Goal: Manage account settings

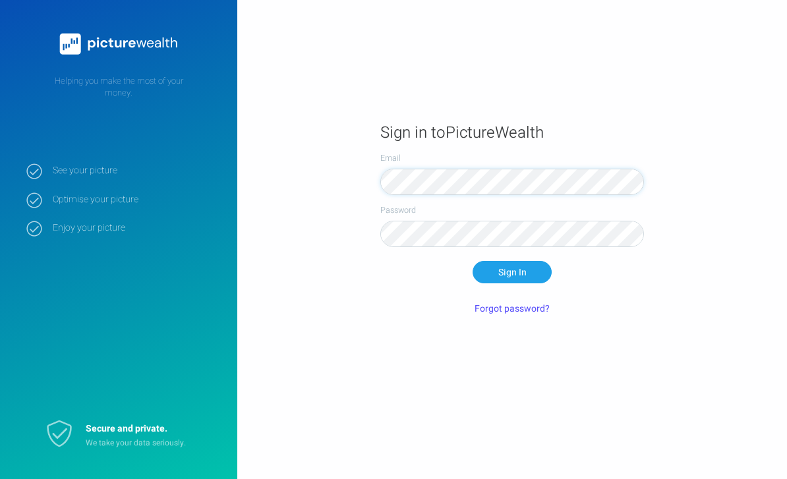
scroll to position [82, 0]
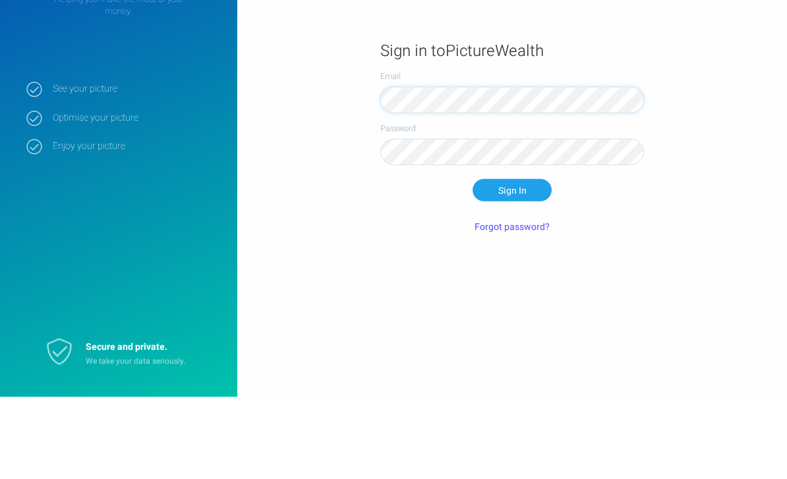
click at [512, 261] on button "Sign In" at bounding box center [512, 272] width 79 height 22
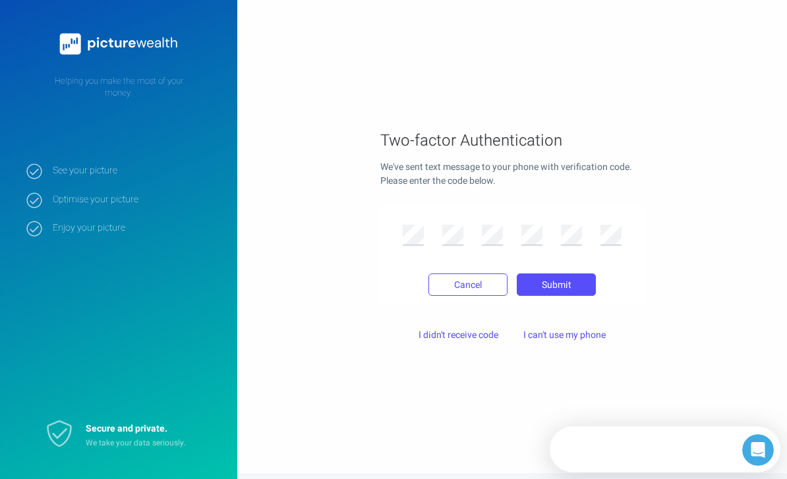
scroll to position [0, 0]
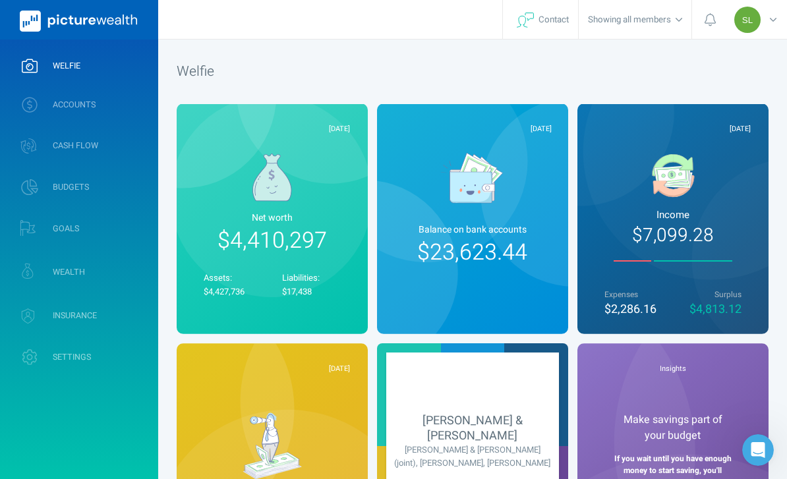
click at [55, 119] on link "ACCOUNTS" at bounding box center [79, 105] width 158 height 34
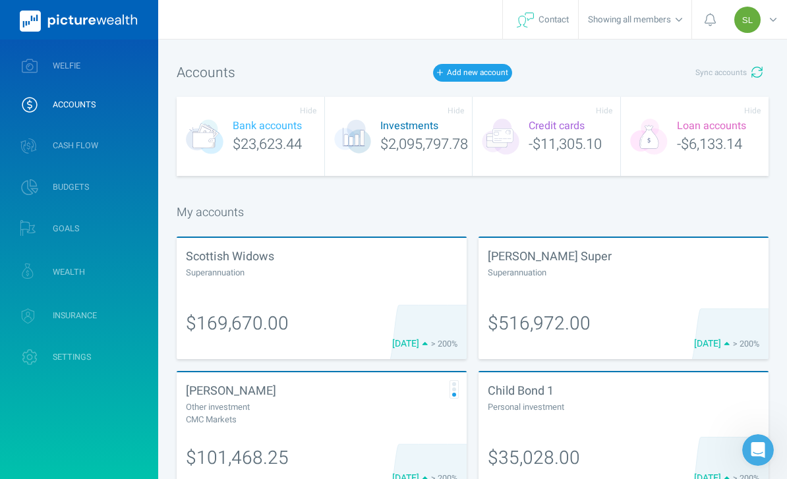
click at [691, 285] on div at bounding box center [624, 285] width 272 height 13
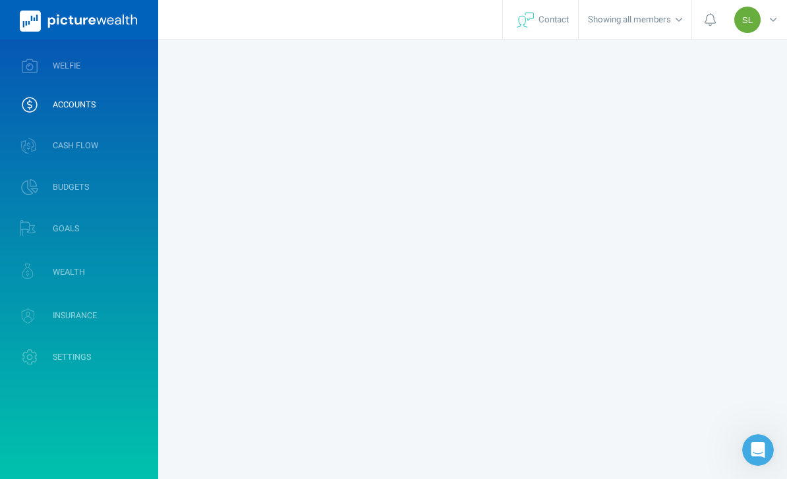
select select "L3M"
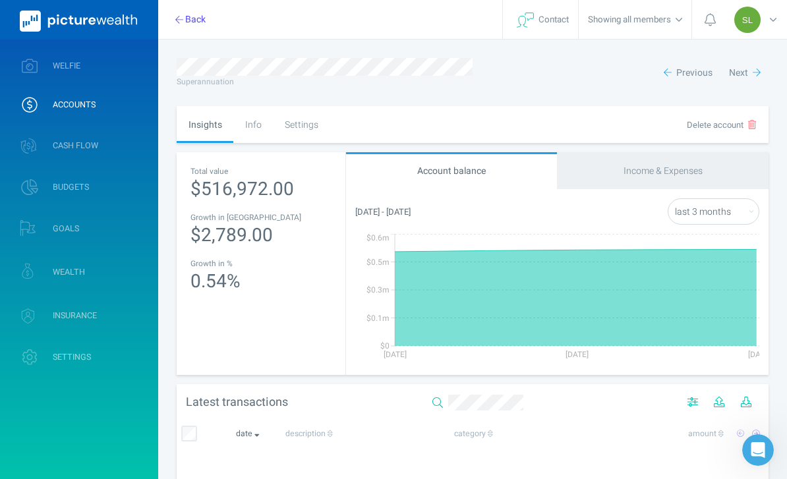
click at [307, 125] on div "Settings" at bounding box center [301, 124] width 57 height 37
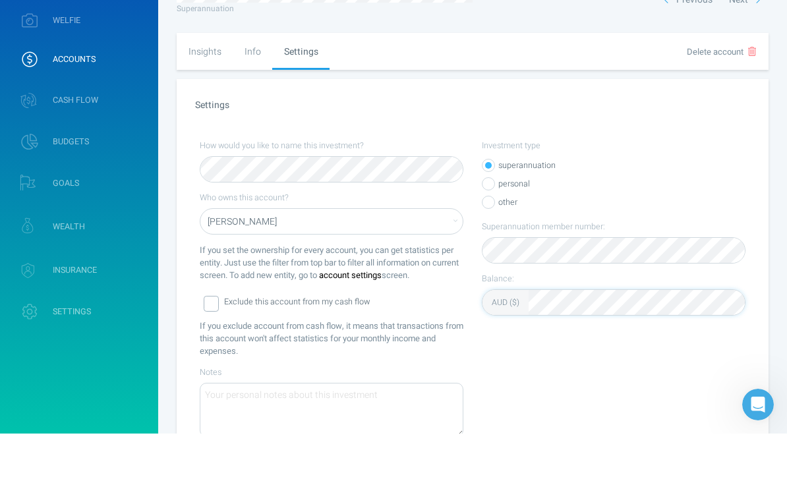
scroll to position [76, 0]
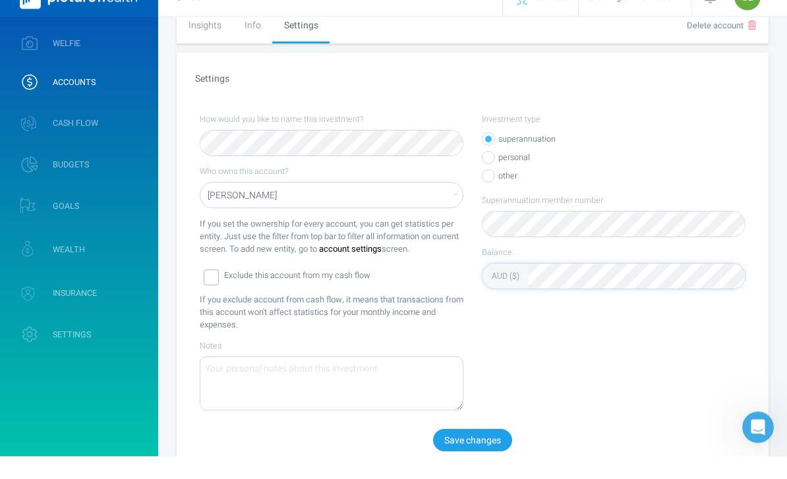
click at [492, 452] on button "Save changes" at bounding box center [472, 463] width 79 height 22
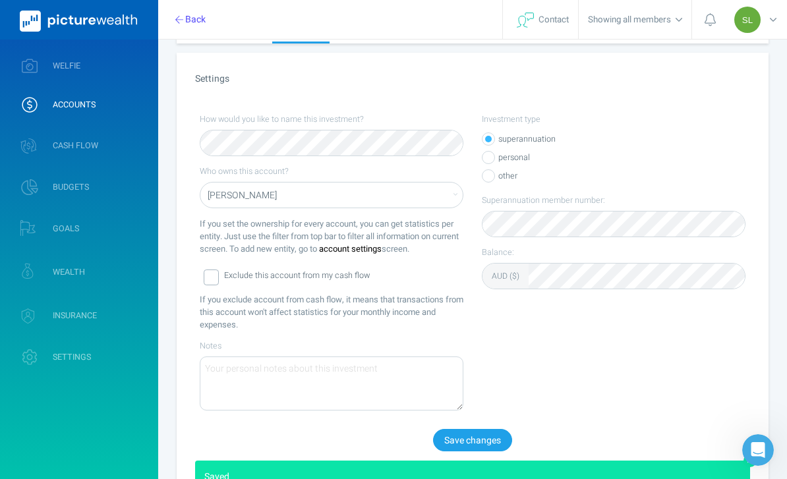
click at [55, 66] on span "WELFIE" at bounding box center [67, 66] width 28 height 11
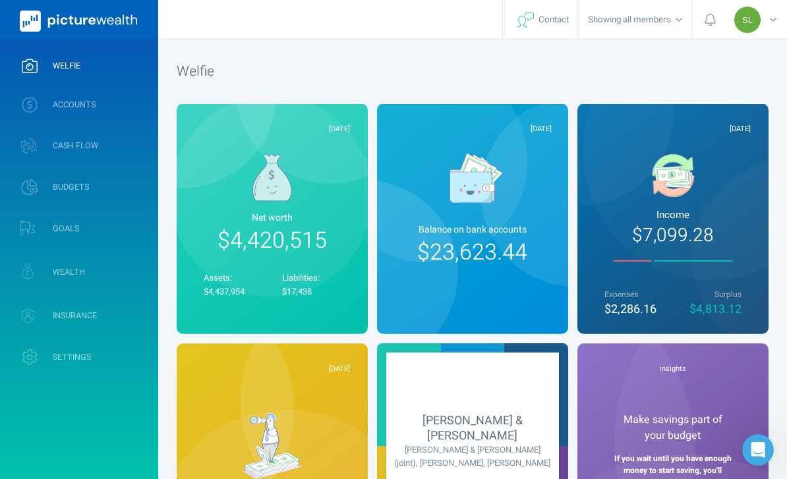
click at [69, 272] on span "WEALTH" at bounding box center [69, 272] width 32 height 11
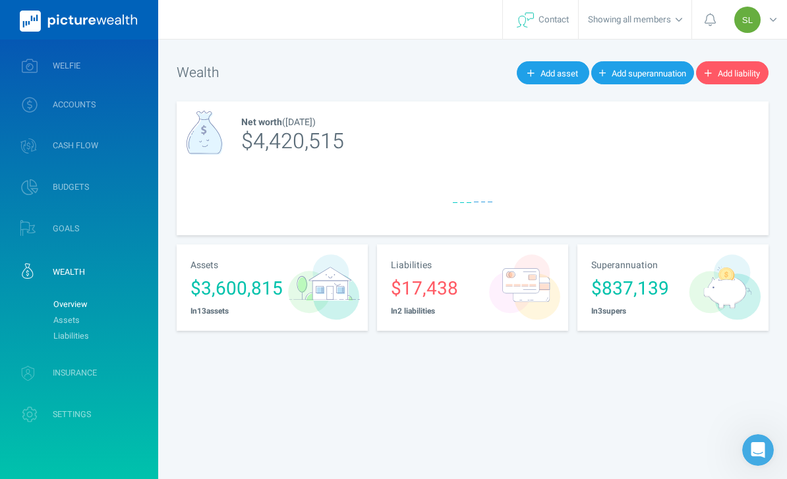
click at [59, 320] on link "Assets" at bounding box center [100, 321] width 107 height 16
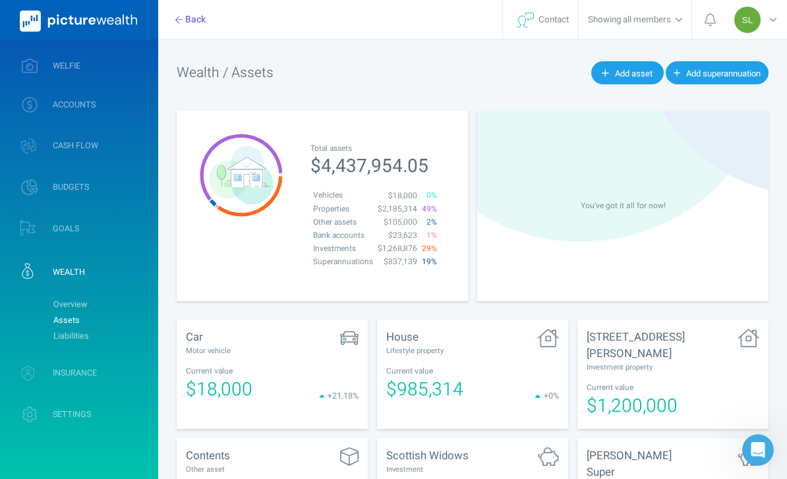
click at [57, 110] on span "ACCOUNTS" at bounding box center [74, 105] width 43 height 11
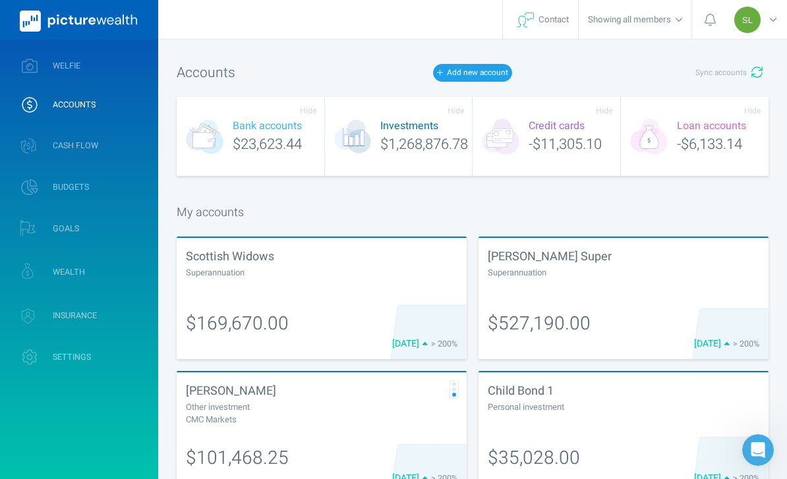
click at [48, 63] on link "WELFIE" at bounding box center [79, 66] width 158 height 34
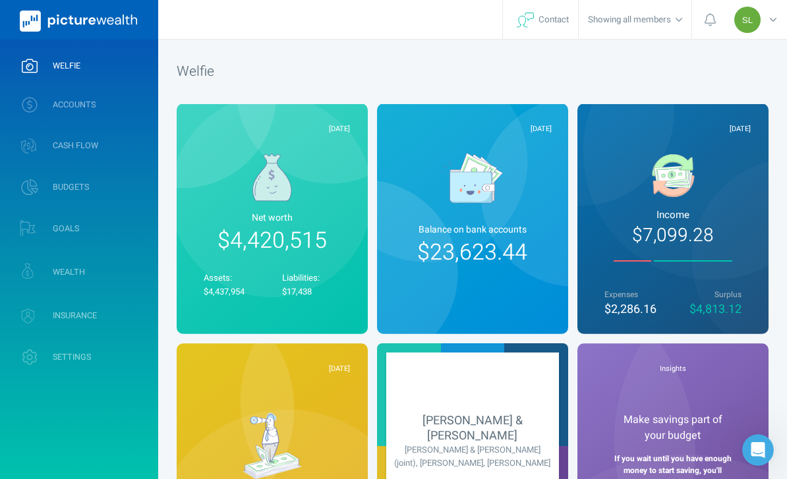
click at [60, 111] on link "ACCOUNTS" at bounding box center [79, 105] width 158 height 34
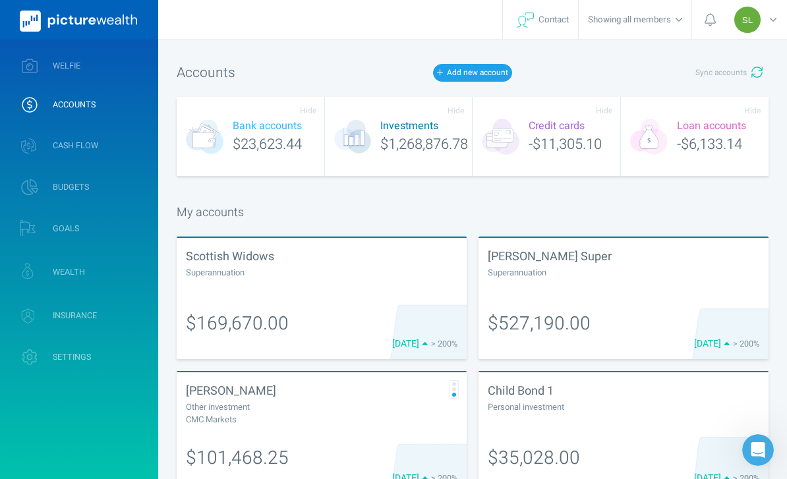
click at [68, 280] on link "WEALTH" at bounding box center [79, 272] width 158 height 39
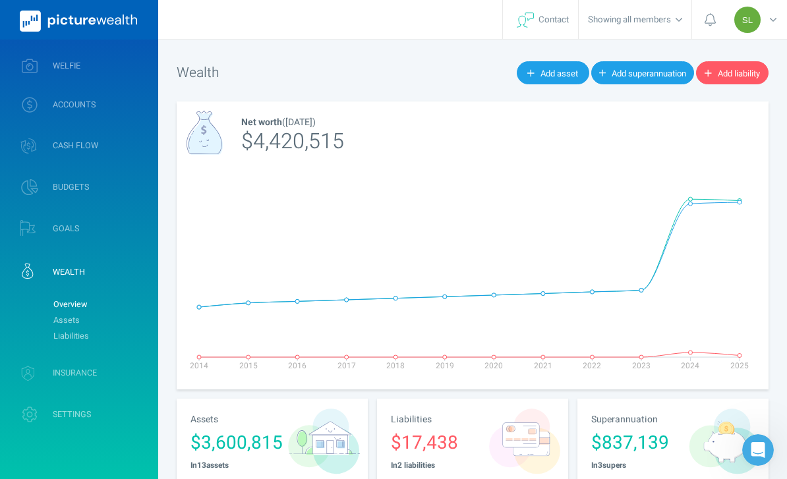
click at [66, 321] on link "Assets" at bounding box center [100, 321] width 107 height 16
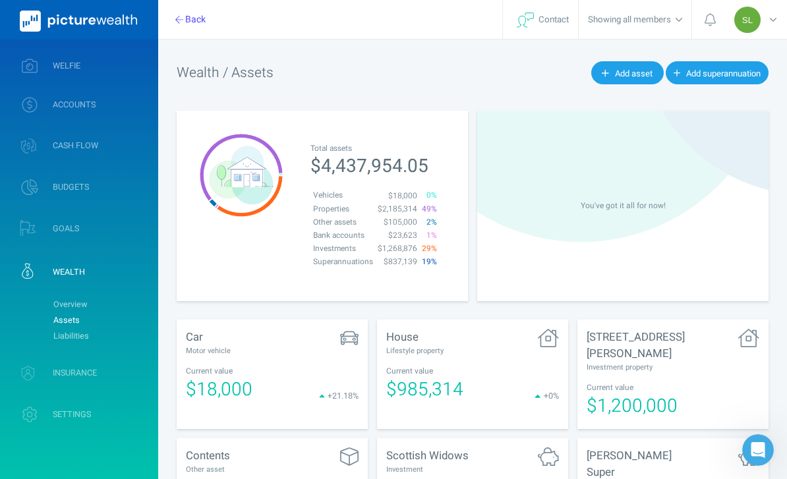
click at [779, 19] on div "SL" at bounding box center [757, 19] width 59 height 39
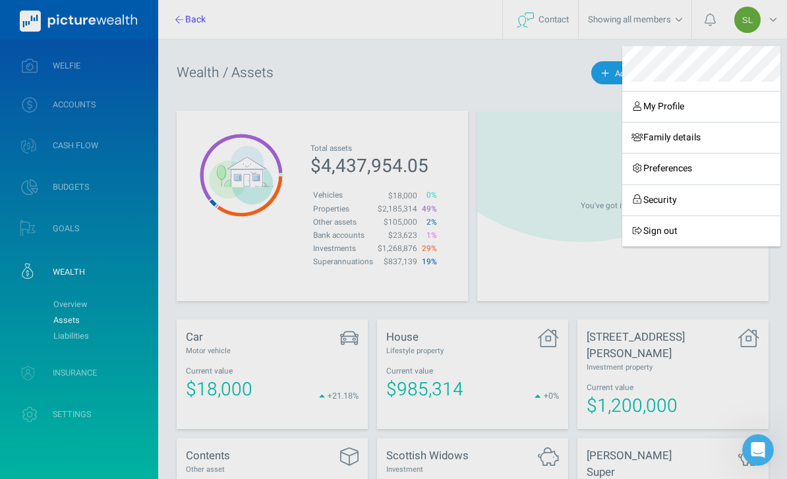
click at [677, 229] on link "Sign out" at bounding box center [701, 231] width 158 height 31
